Goal: Task Accomplishment & Management: Manage account settings

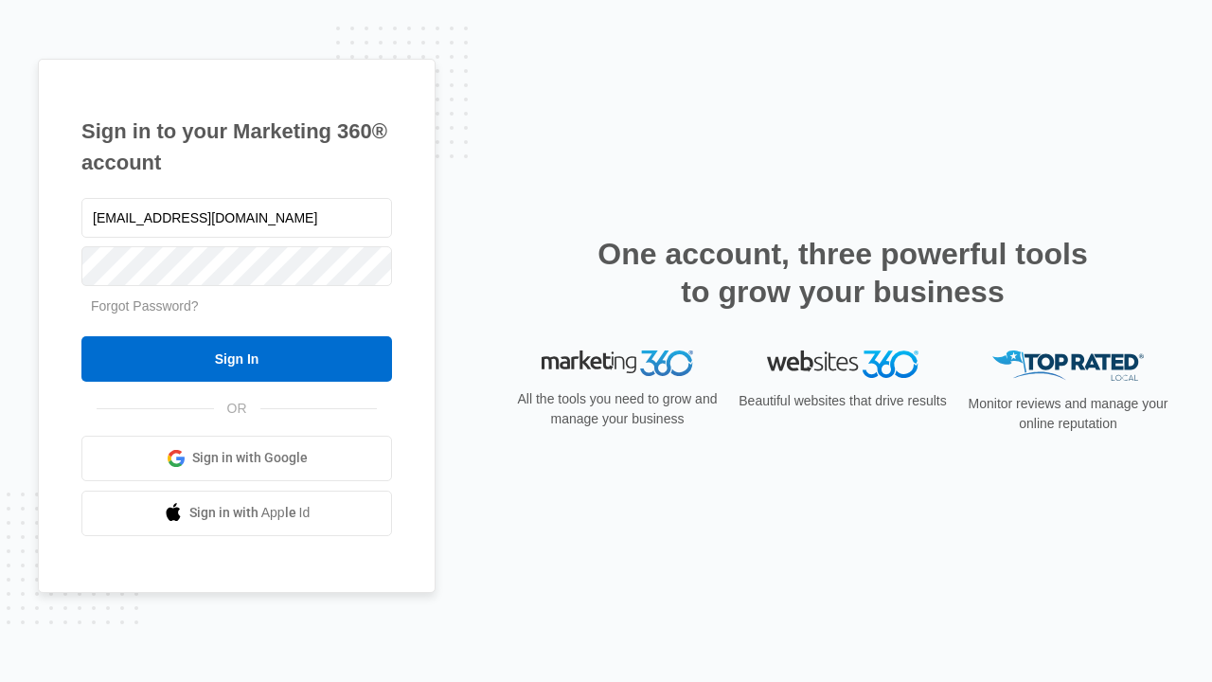
type input "dankie614@gmail.com"
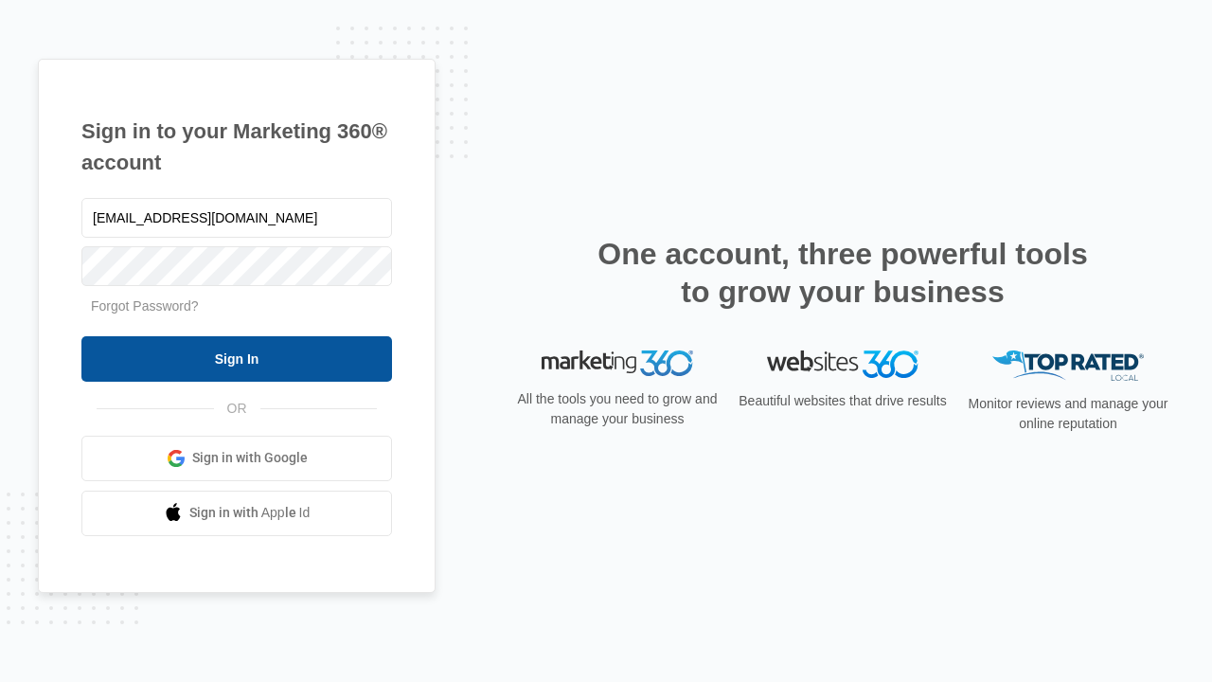
click at [237, 358] on input "Sign In" at bounding box center [236, 358] width 311 height 45
